Goal: Check status: Check status

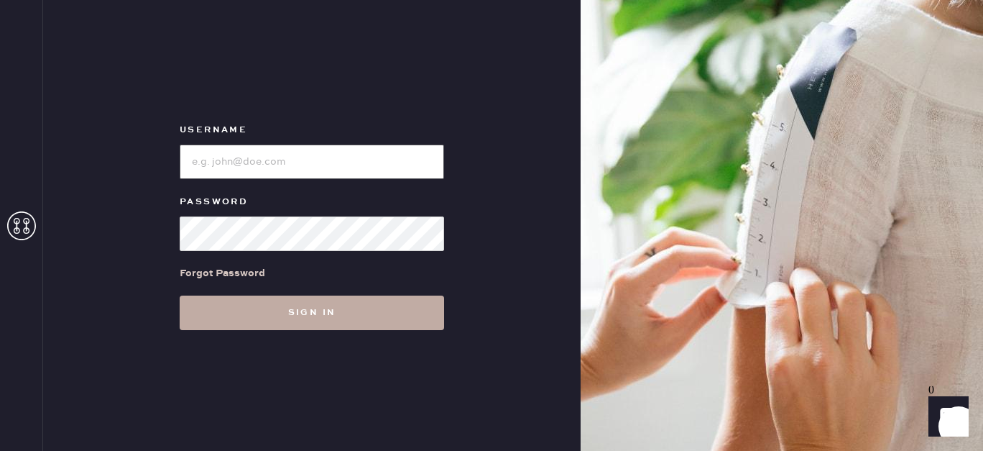
type input "[EMAIL_ADDRESS][DOMAIN_NAME]"
click at [346, 318] on button "Sign in" at bounding box center [312, 312] width 265 height 35
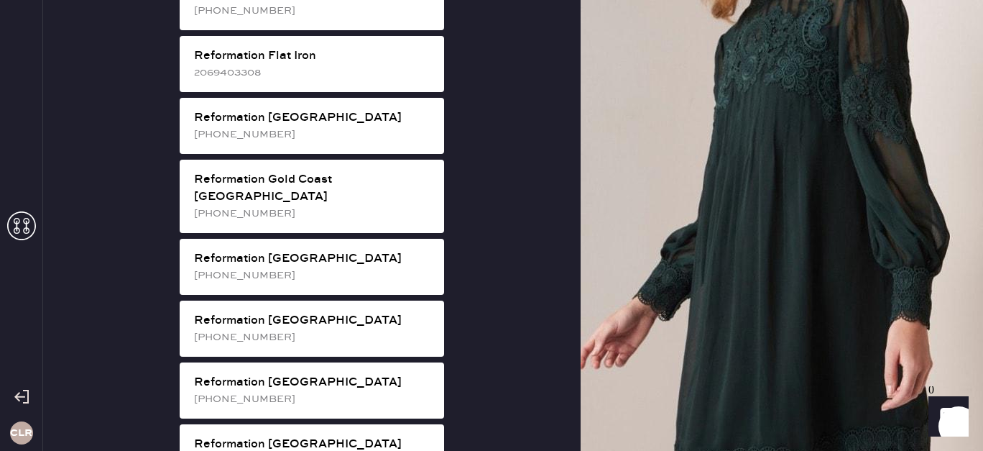
scroll to position [1019, 0]
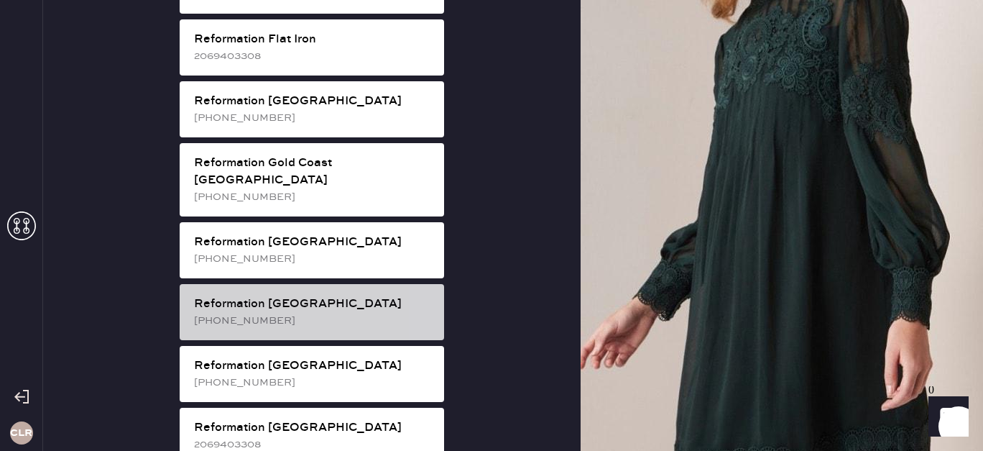
click at [339, 295] on div "Reformation [GEOGRAPHIC_DATA]" at bounding box center [313, 303] width 239 height 17
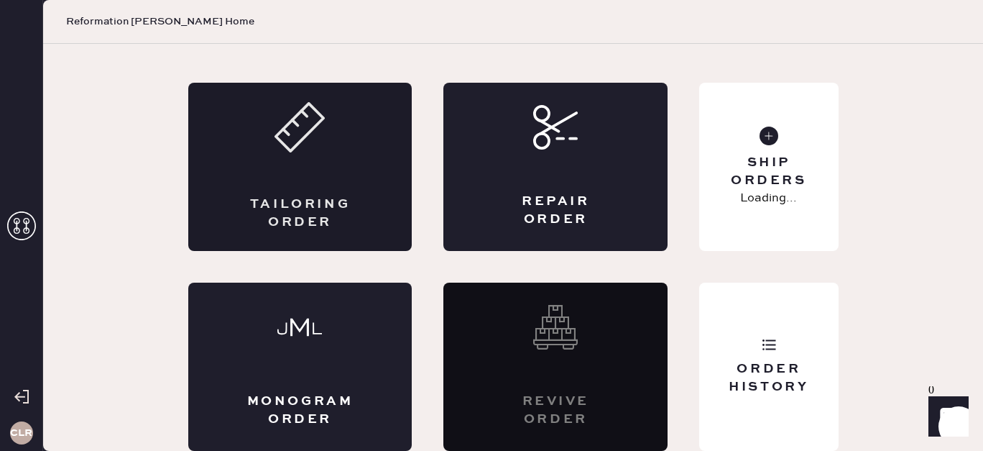
scroll to position [70, 0]
click at [759, 349] on div "Order History" at bounding box center [768, 366] width 139 height 168
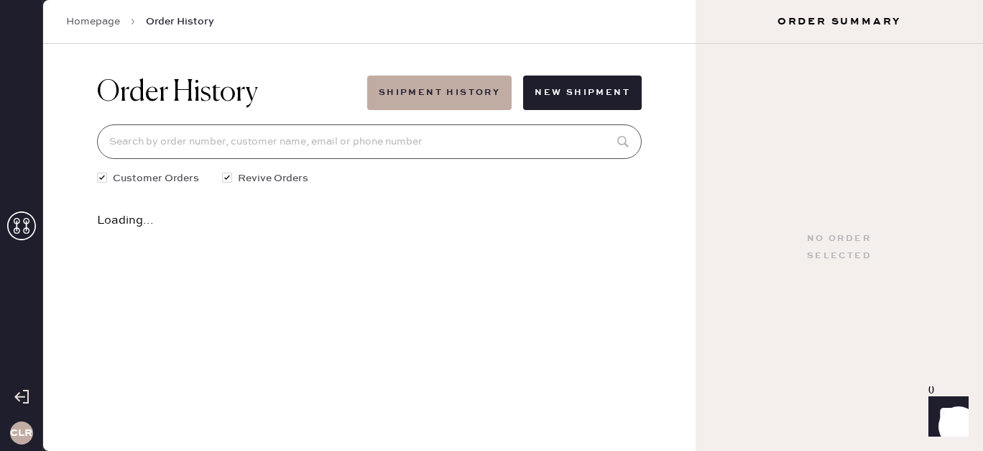
click at [403, 139] on input at bounding box center [369, 141] width 545 height 35
paste input "81527"
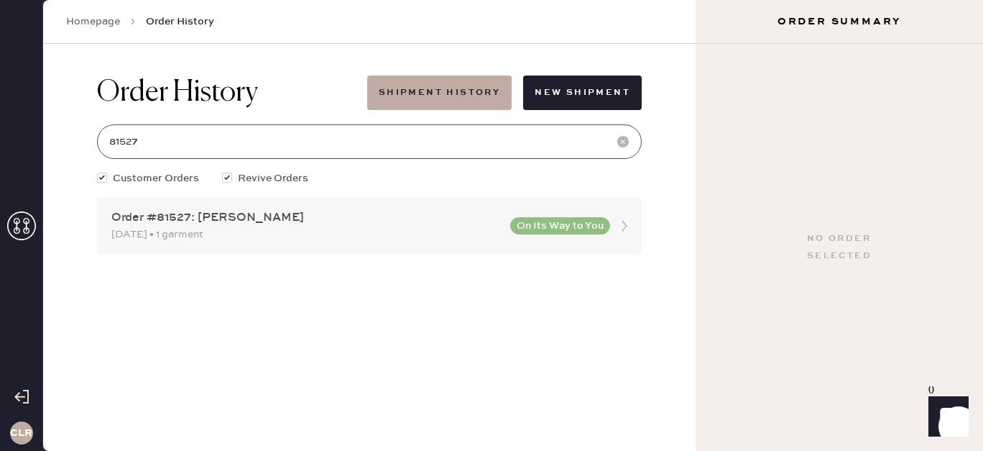
type input "81527"
click at [156, 209] on div "Order #81527: [PERSON_NAME]" at bounding box center [306, 217] width 390 height 17
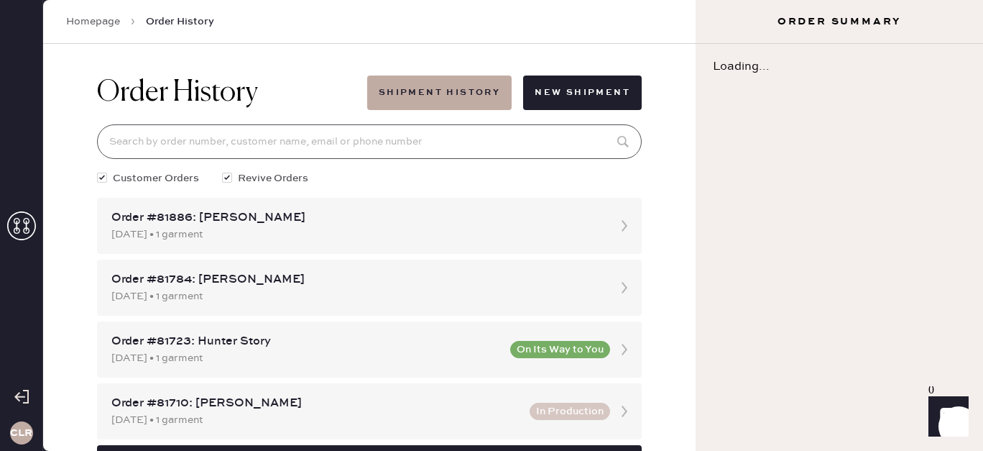
click at [249, 147] on input at bounding box center [369, 141] width 545 height 35
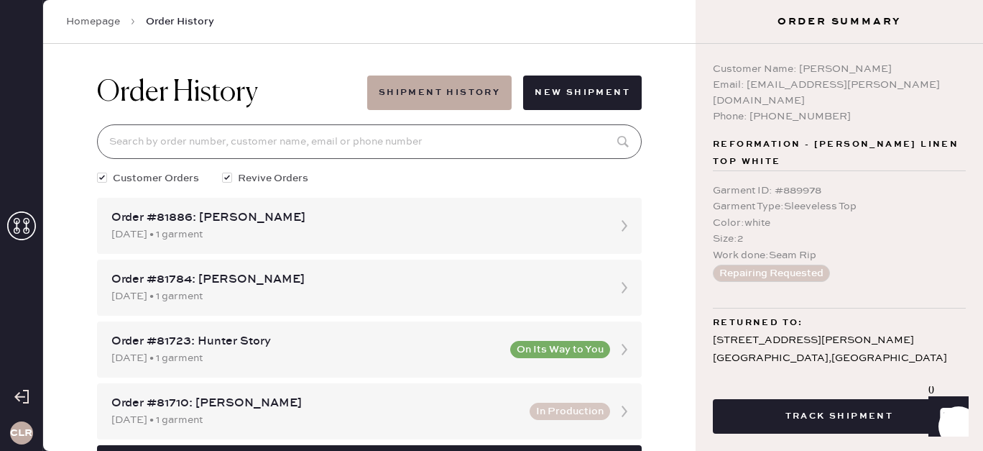
paste input "81527"
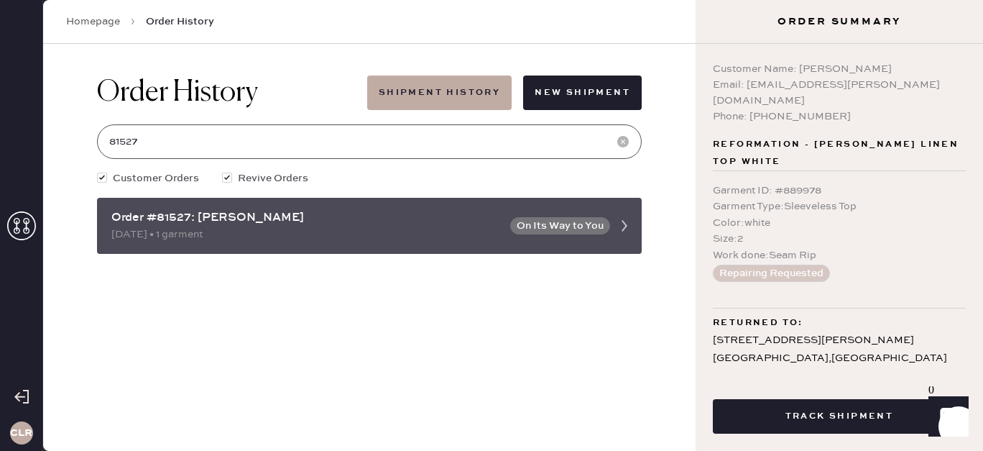
type input "81527"
click at [249, 221] on div "Order #81527: [PERSON_NAME]" at bounding box center [306, 217] width 390 height 17
click at [249, 220] on div "Order #81527: [PERSON_NAME]" at bounding box center [306, 217] width 390 height 17
